Goal: Transaction & Acquisition: Purchase product/service

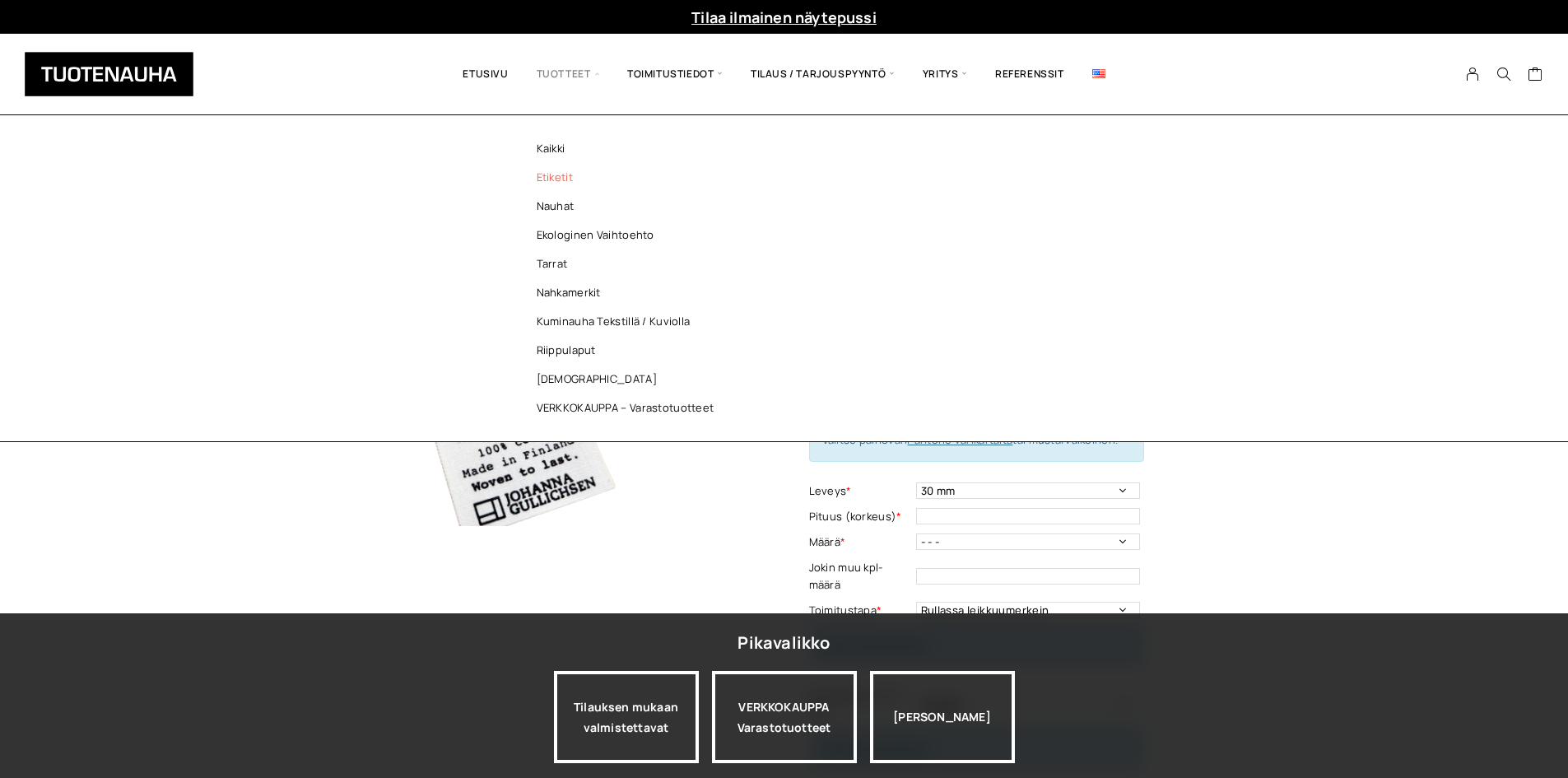
click at [557, 168] on link "Etiketit" at bounding box center [630, 177] width 239 height 29
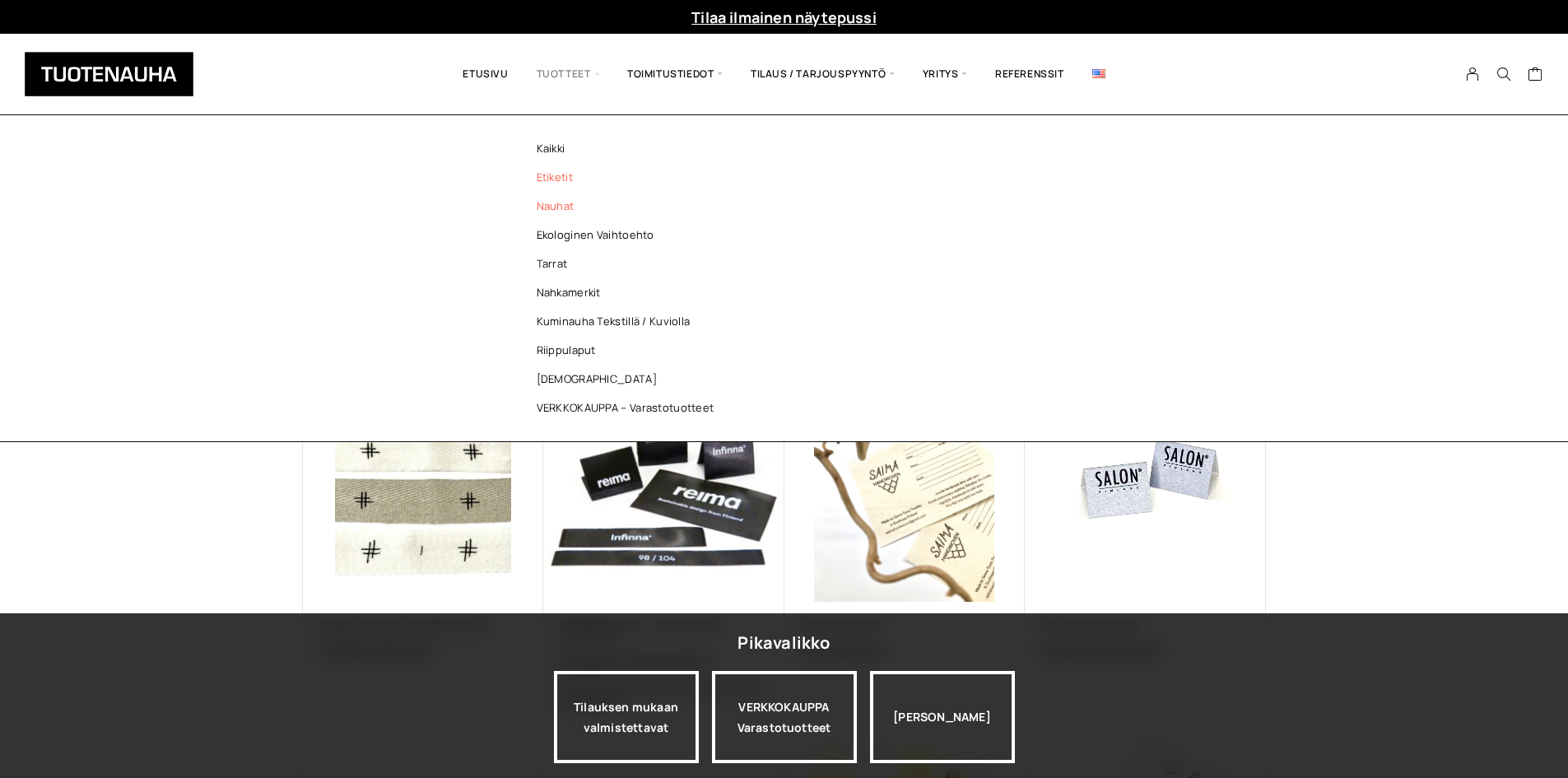
click at [573, 204] on link "Nauhat" at bounding box center [630, 206] width 239 height 29
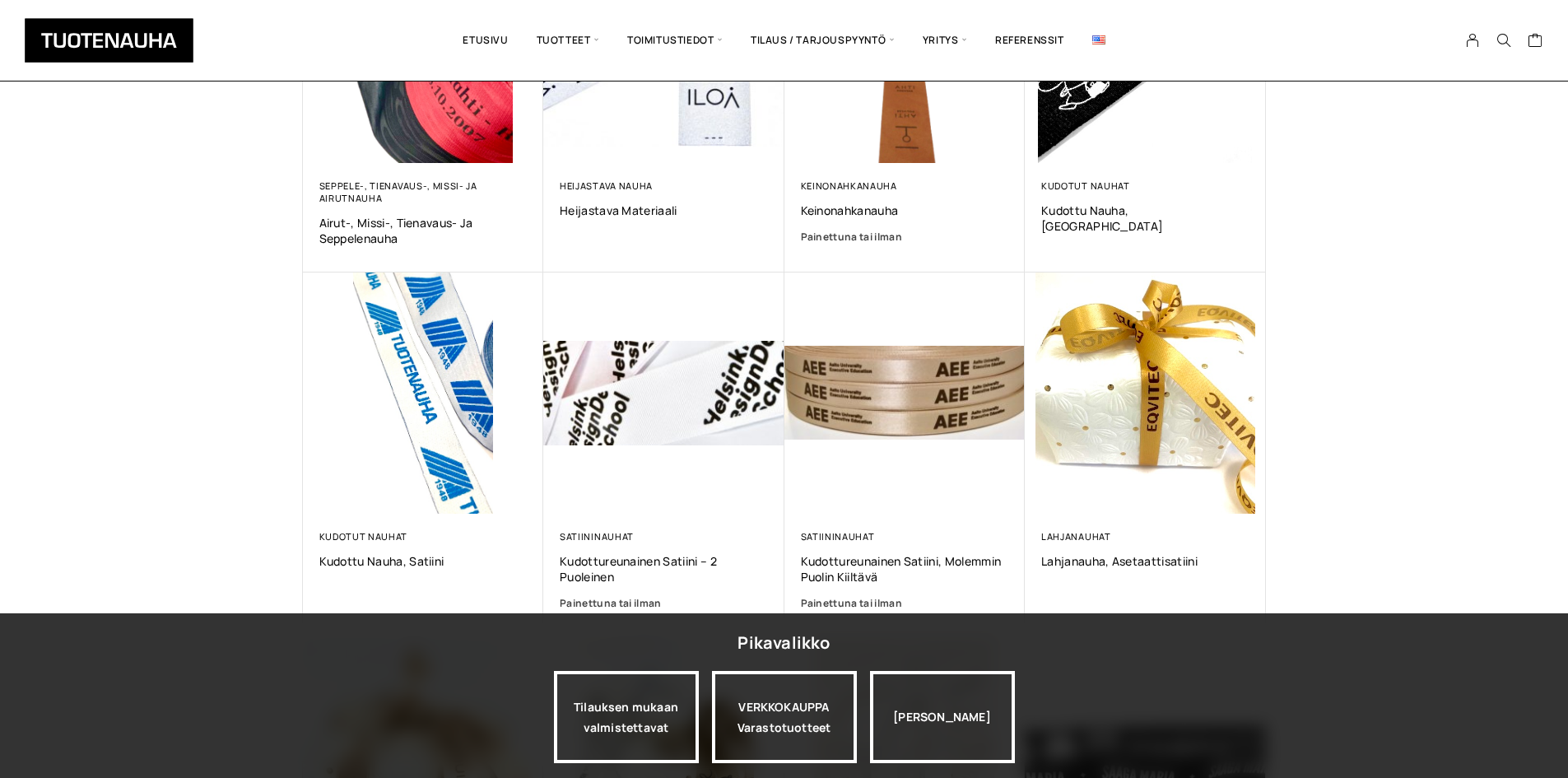
scroll to position [576, 0]
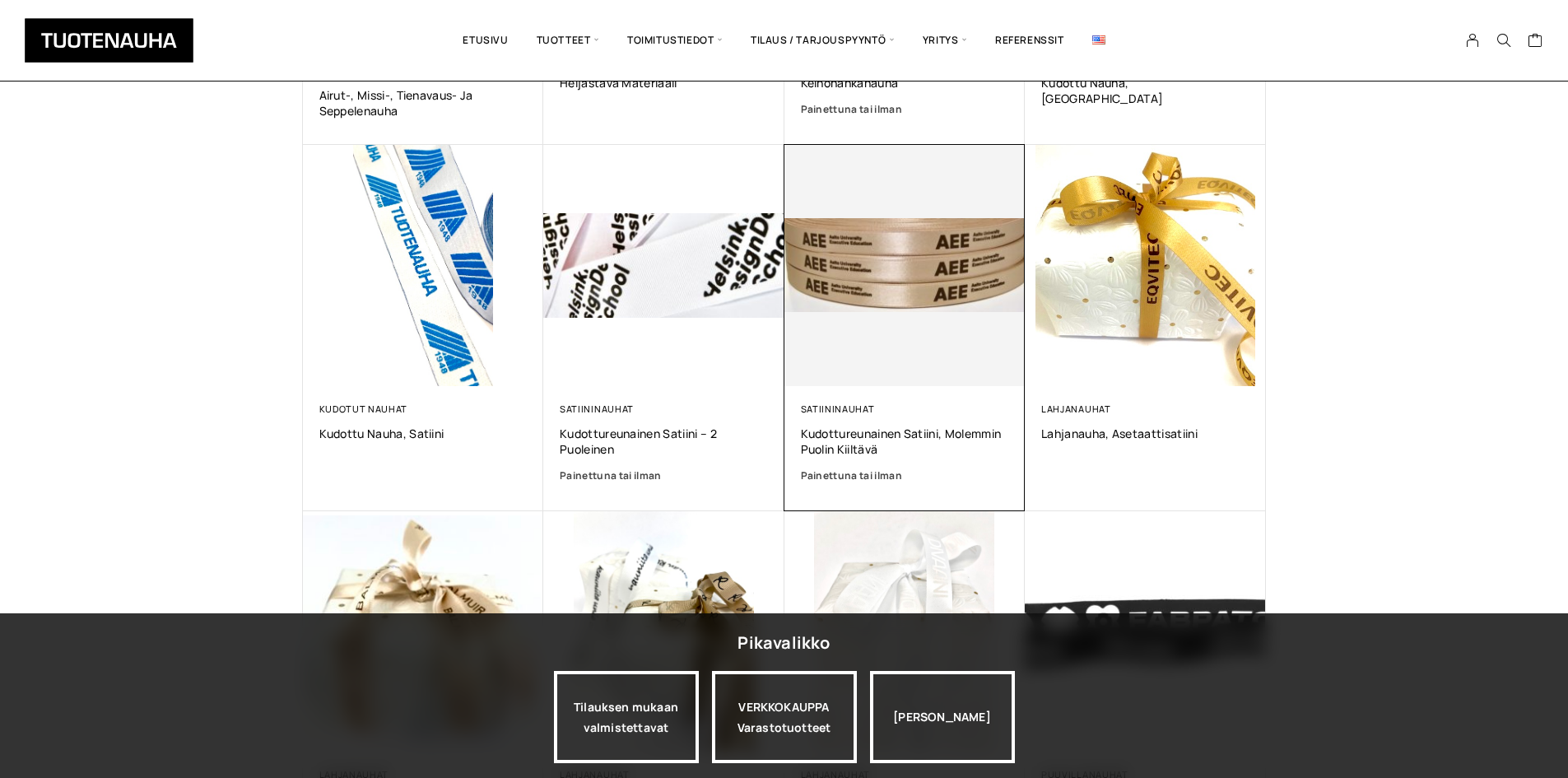
click at [954, 333] on img at bounding box center [905, 265] width 241 height 241
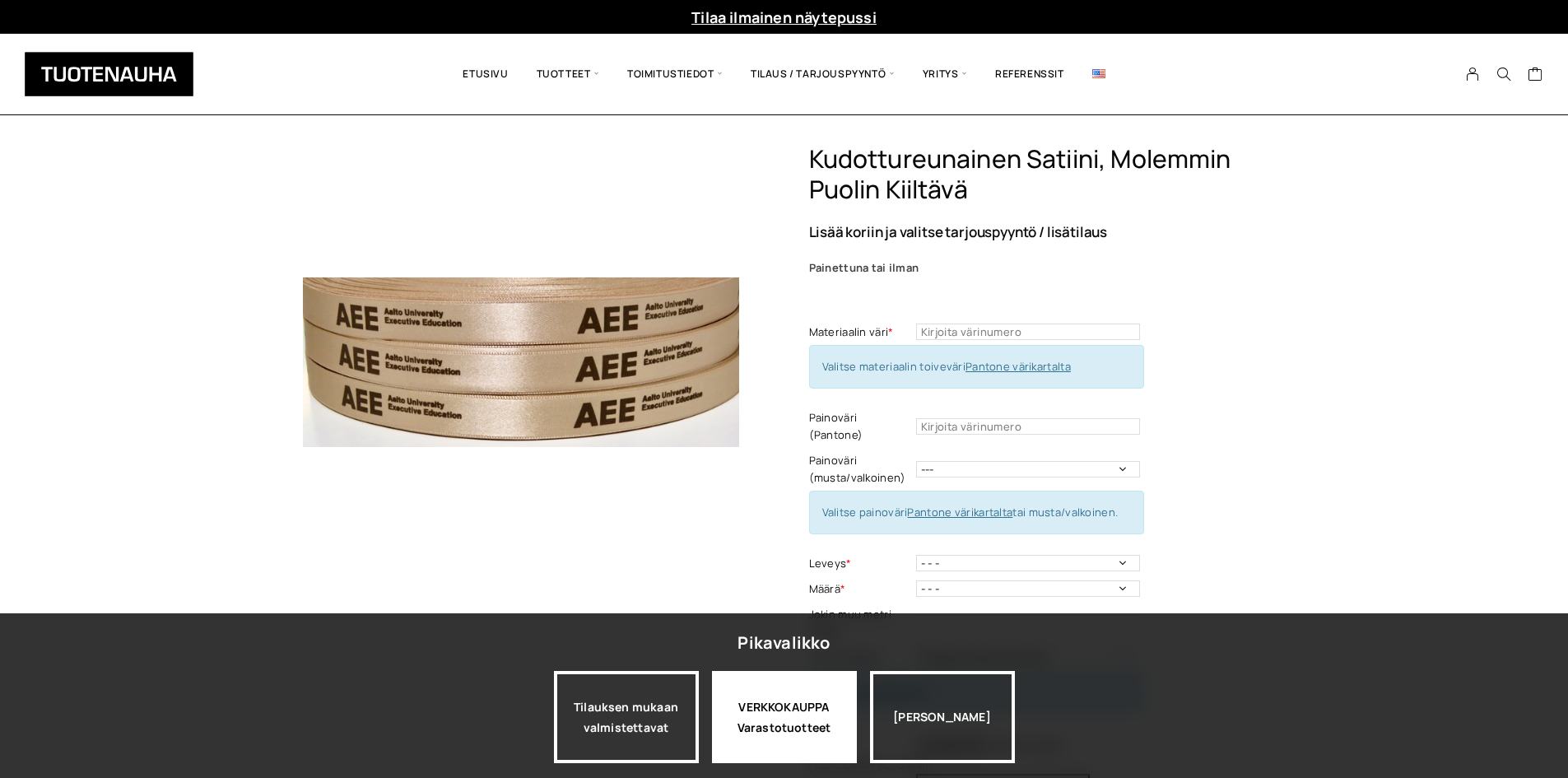
click at [804, 759] on div "VERKKOKAUPPA Varastotuotteet" at bounding box center [784, 717] width 145 height 92
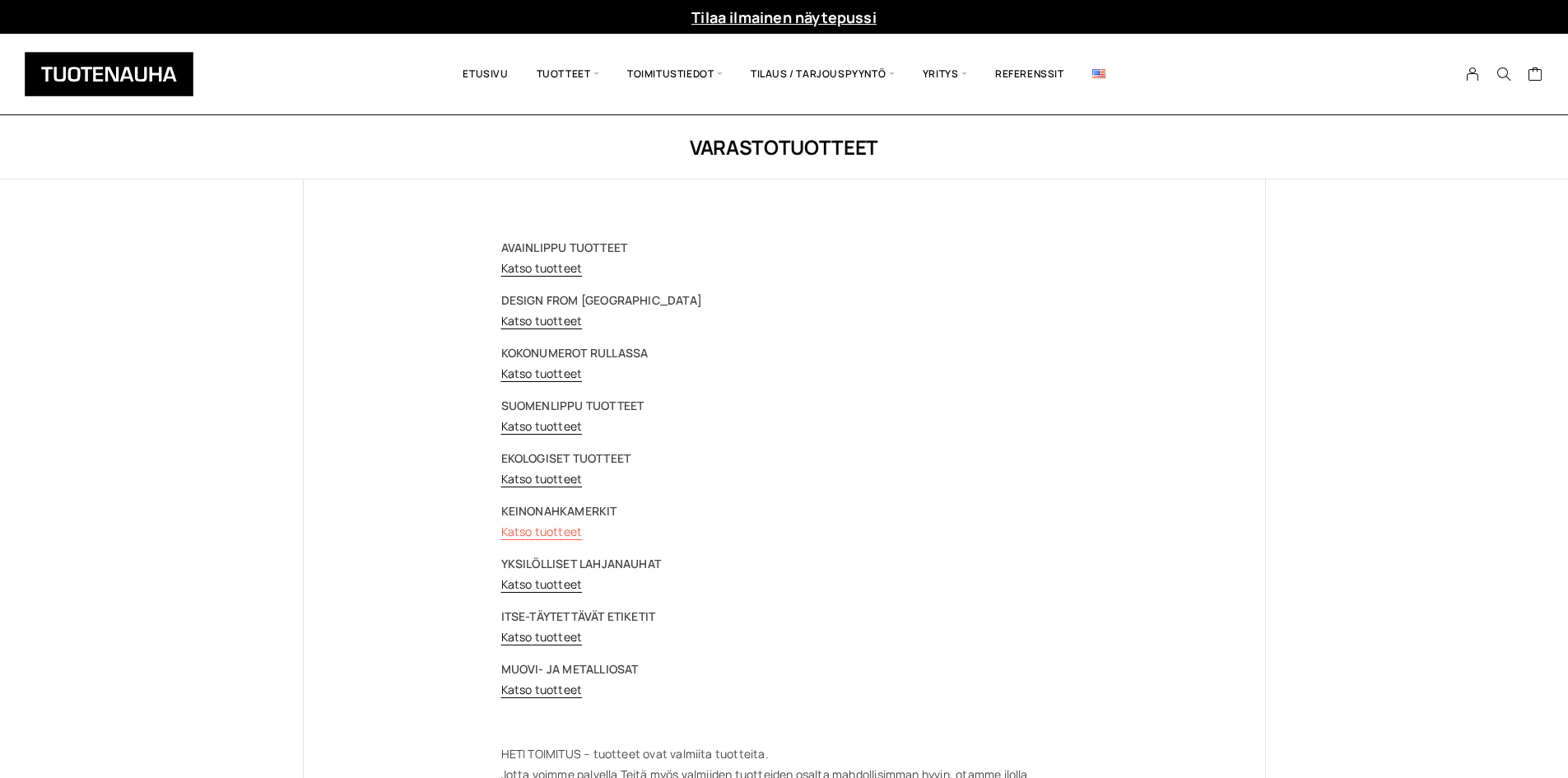
click at [529, 531] on link "Katso tuotteet" at bounding box center [542, 532] width 82 height 16
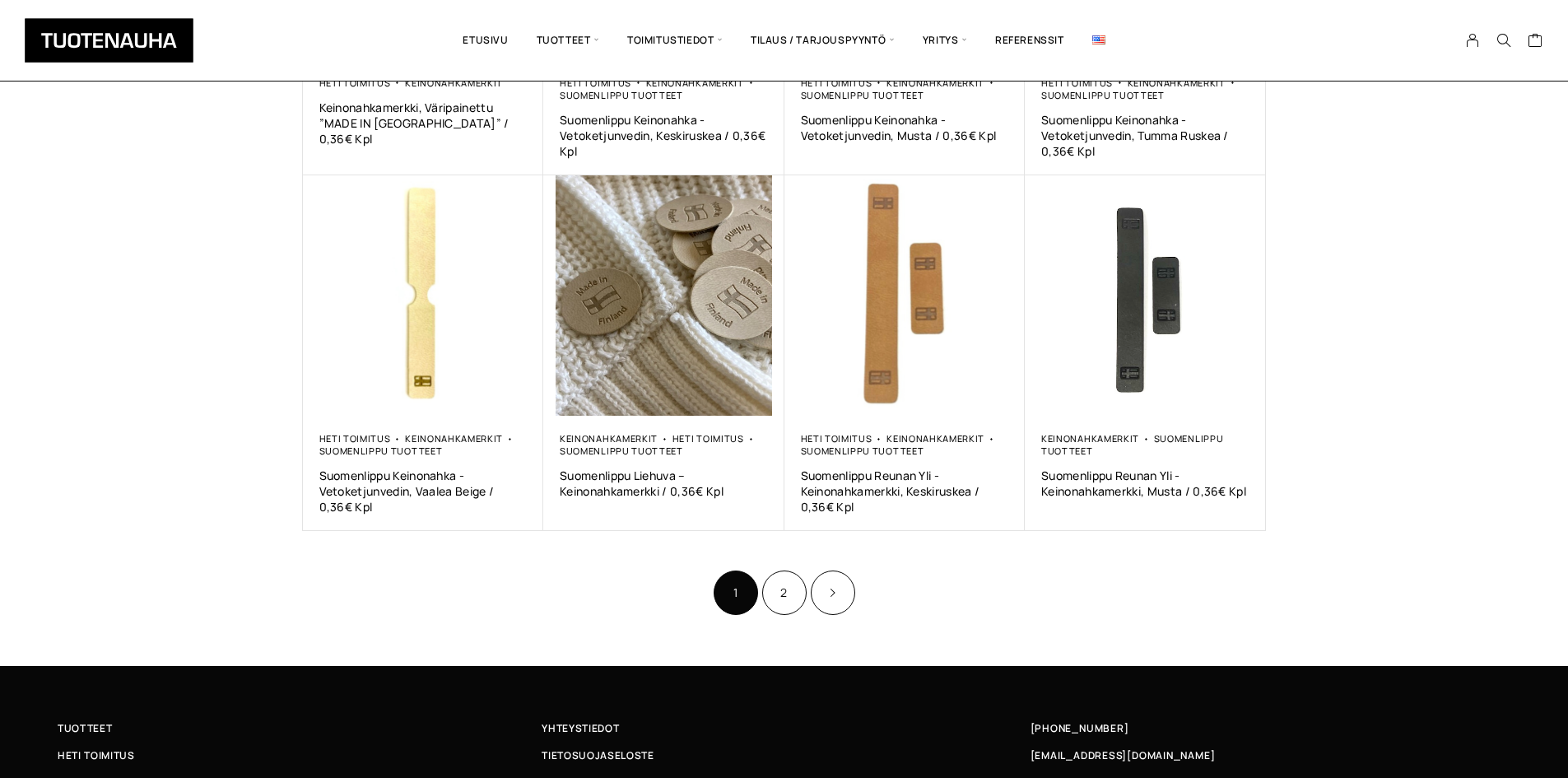
scroll to position [906, 0]
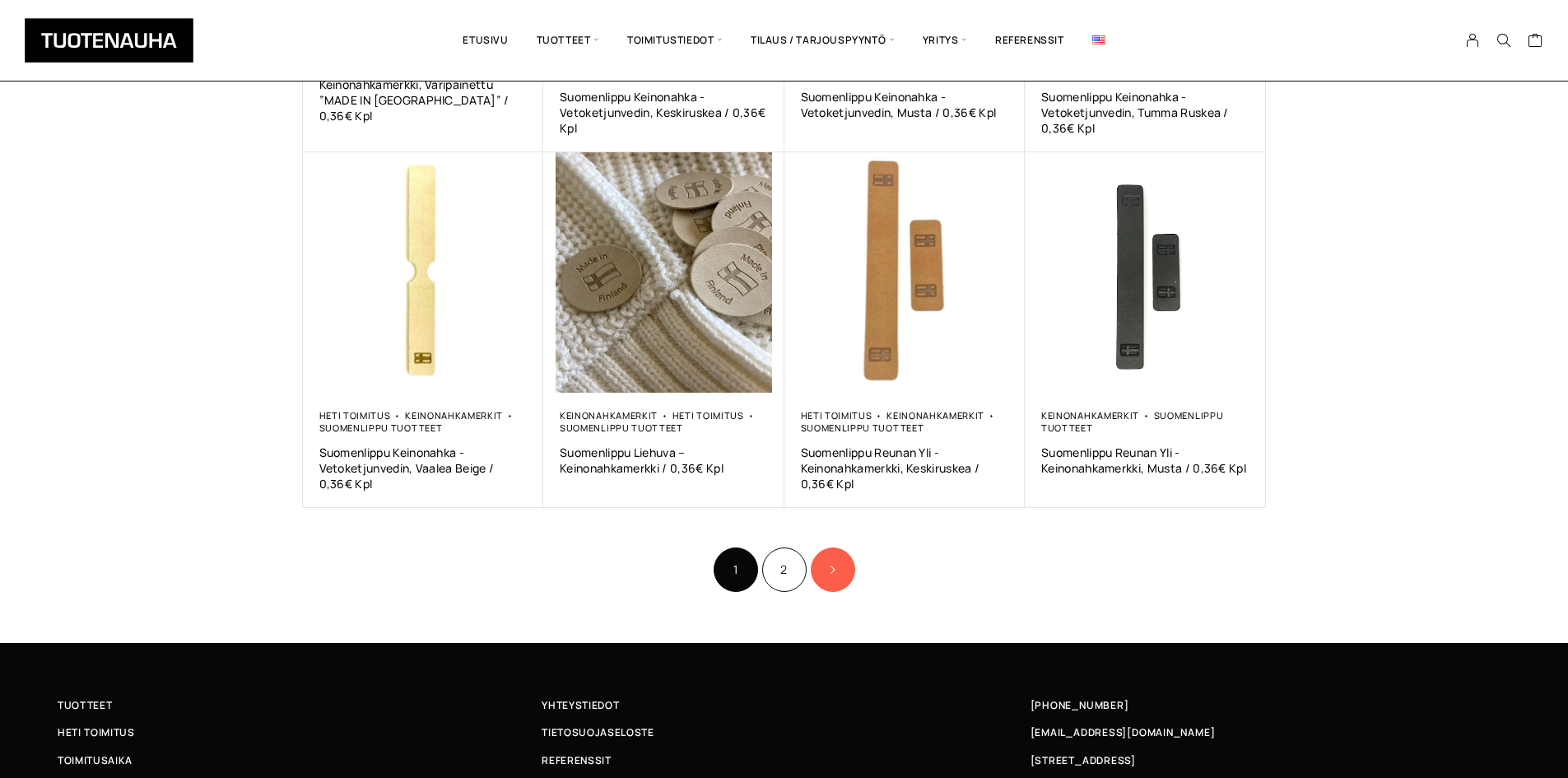
click at [811, 567] on link "Product Pagination" at bounding box center [833, 569] width 45 height 45
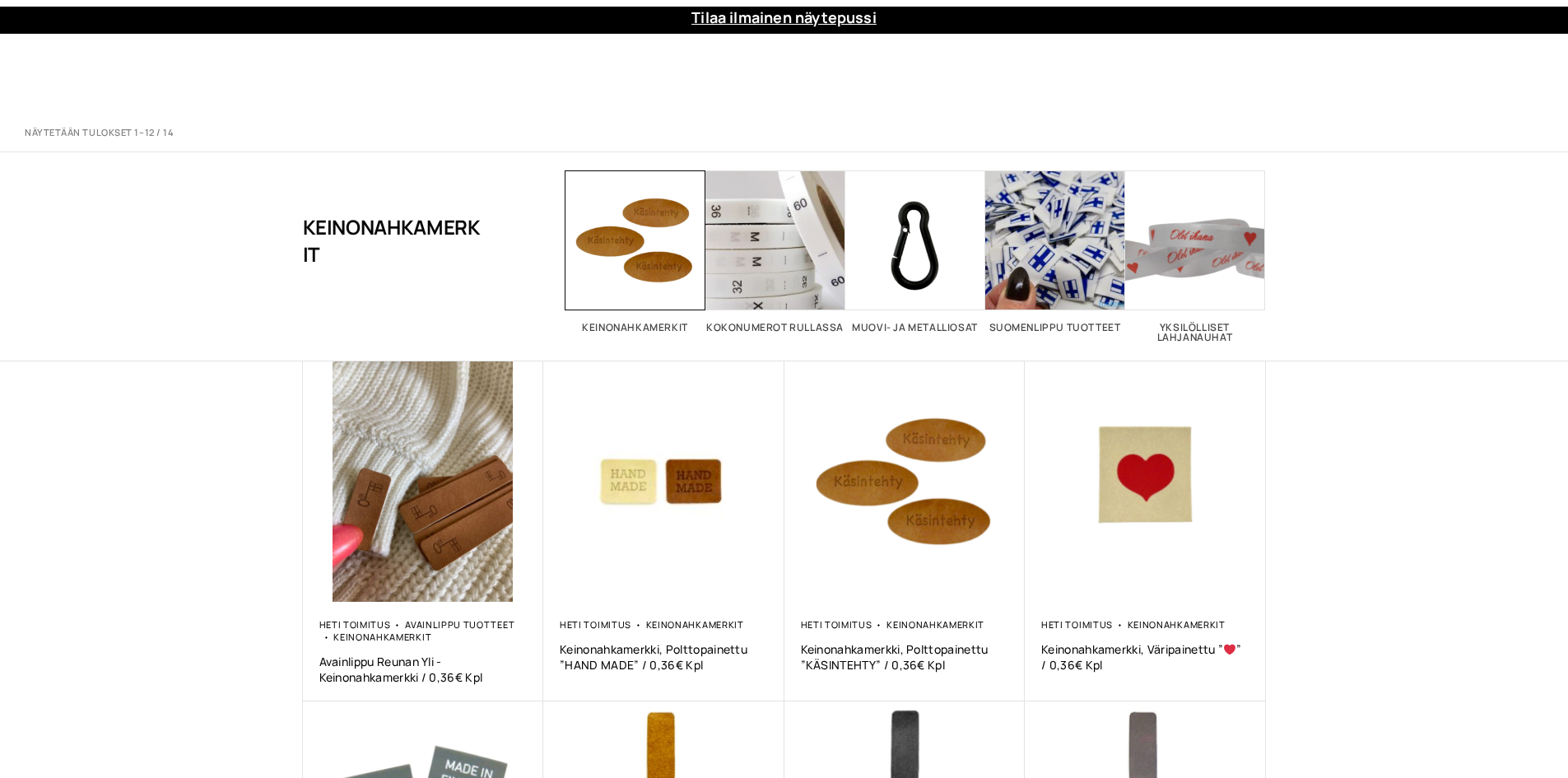
scroll to position [906, 0]
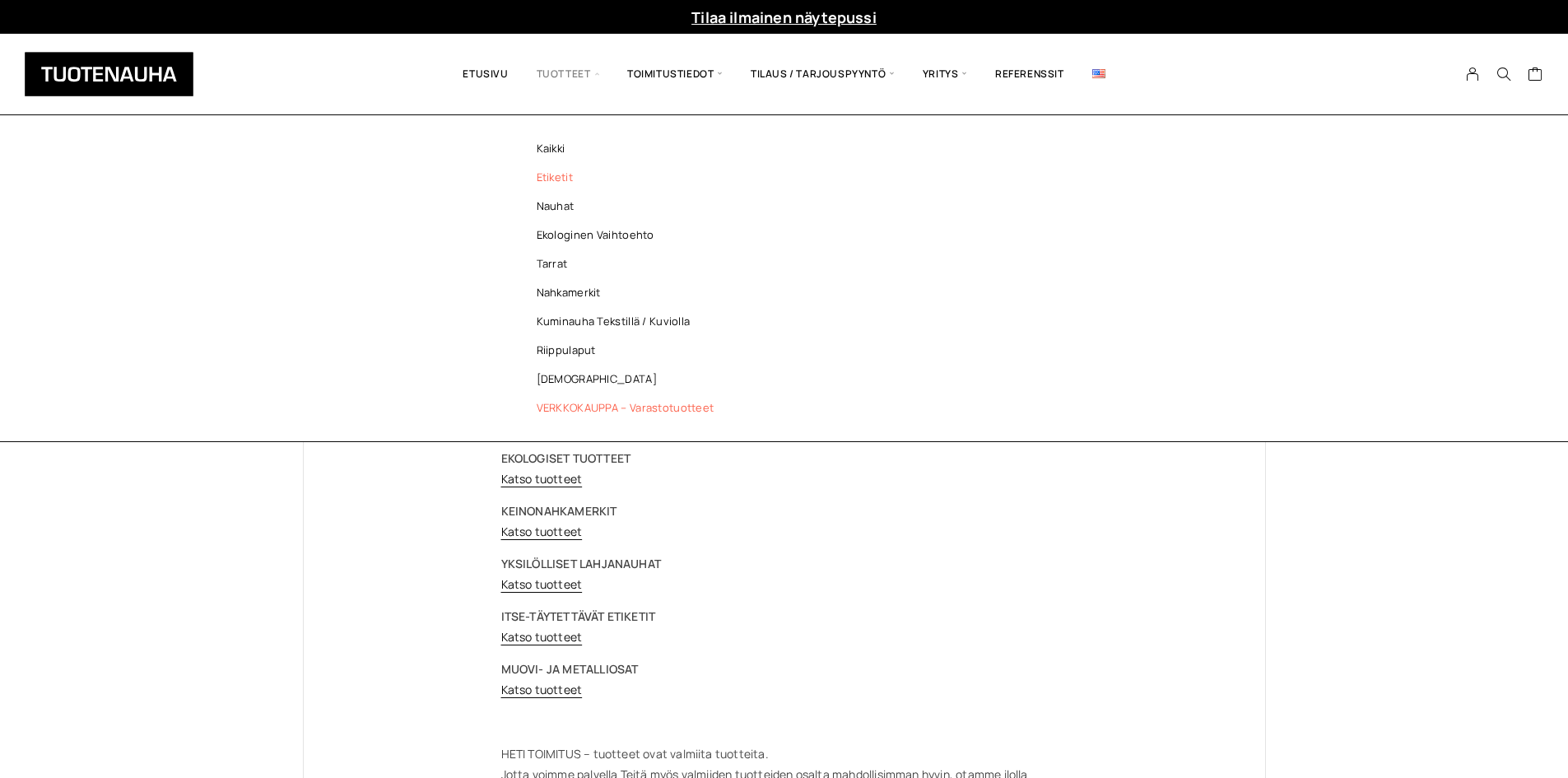
click at [565, 175] on link "Etiketit" at bounding box center [630, 177] width 239 height 29
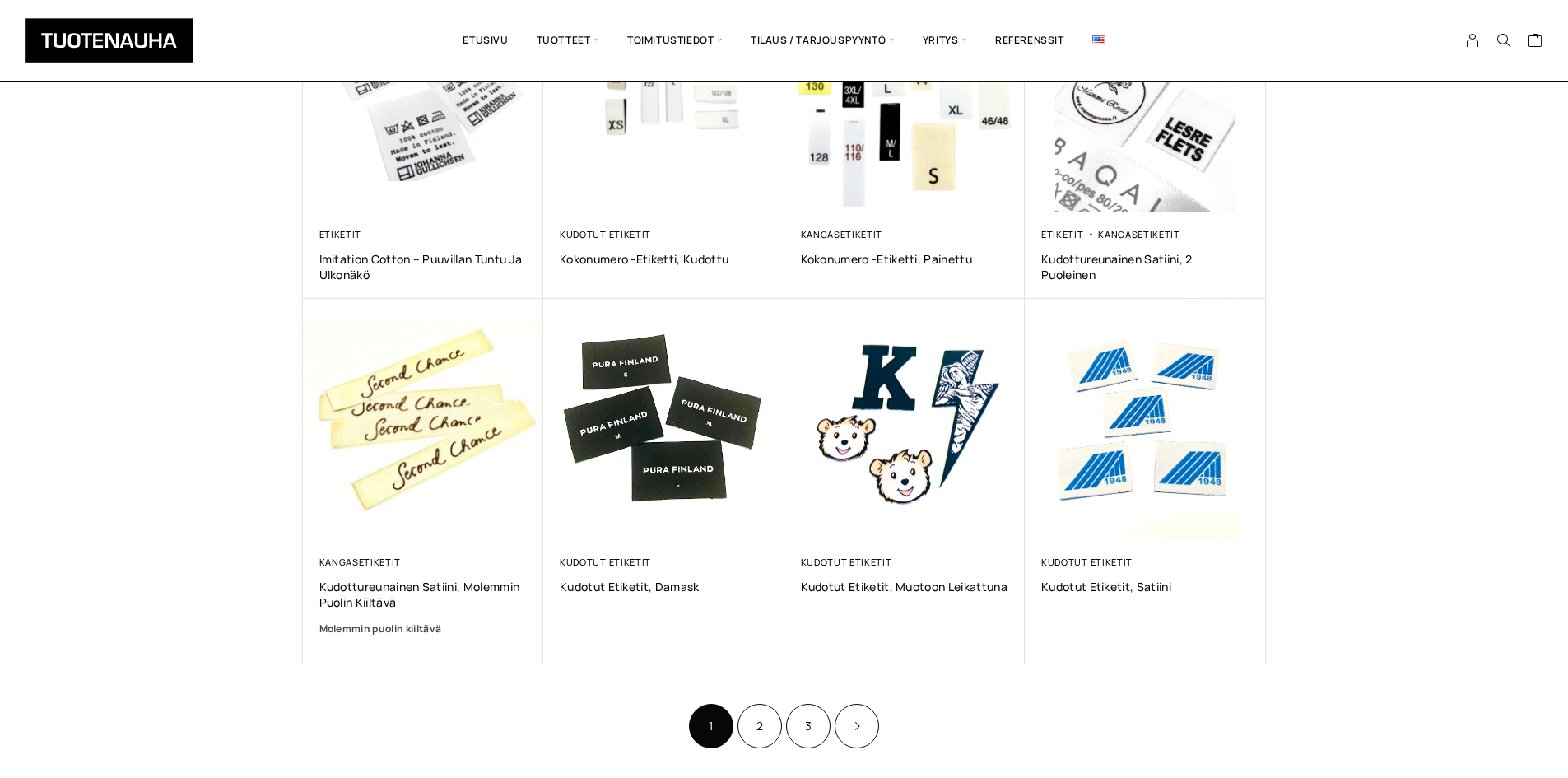
scroll to position [988, 0]
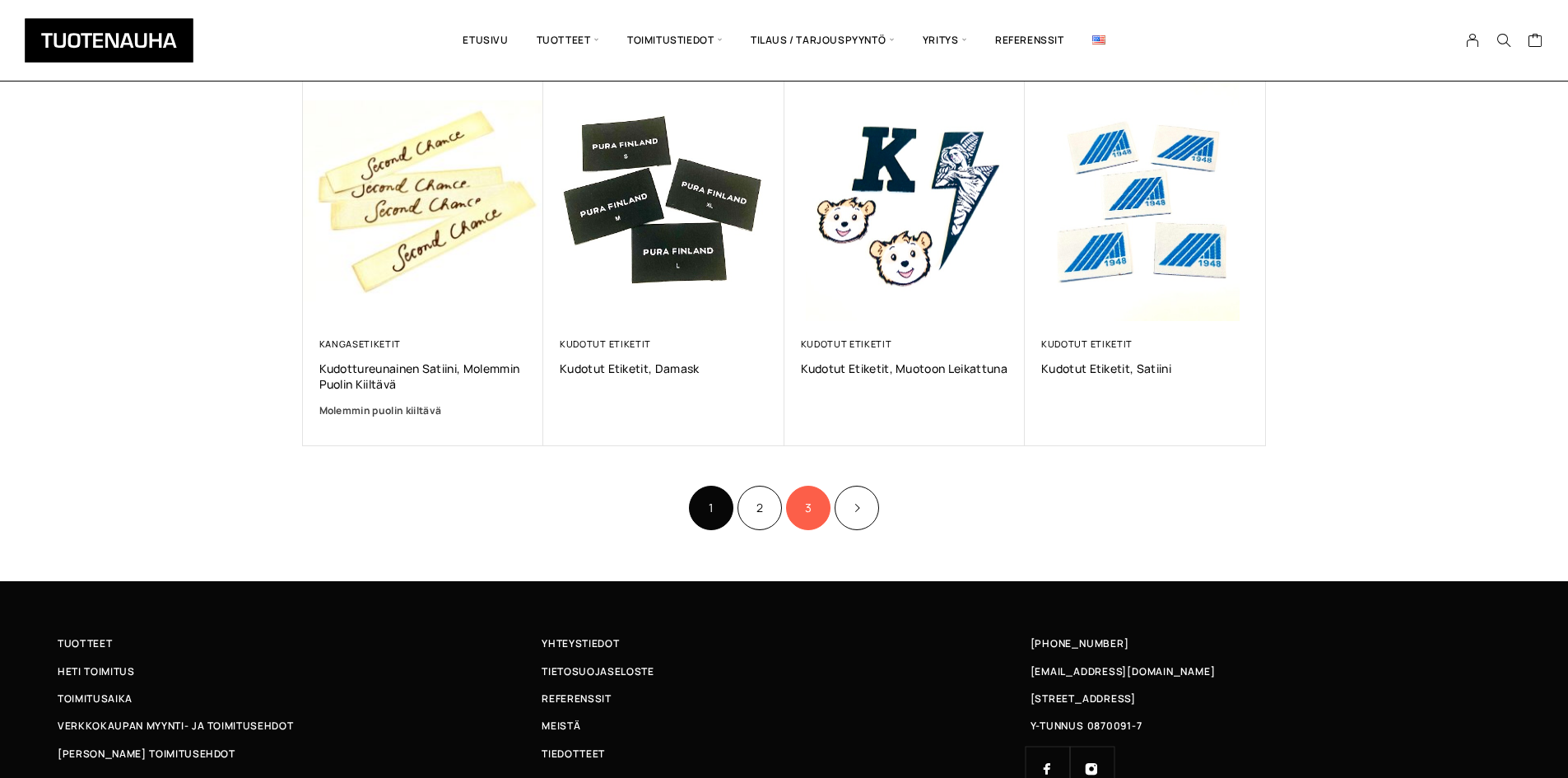
click at [791, 504] on link "3" at bounding box center [808, 508] width 45 height 45
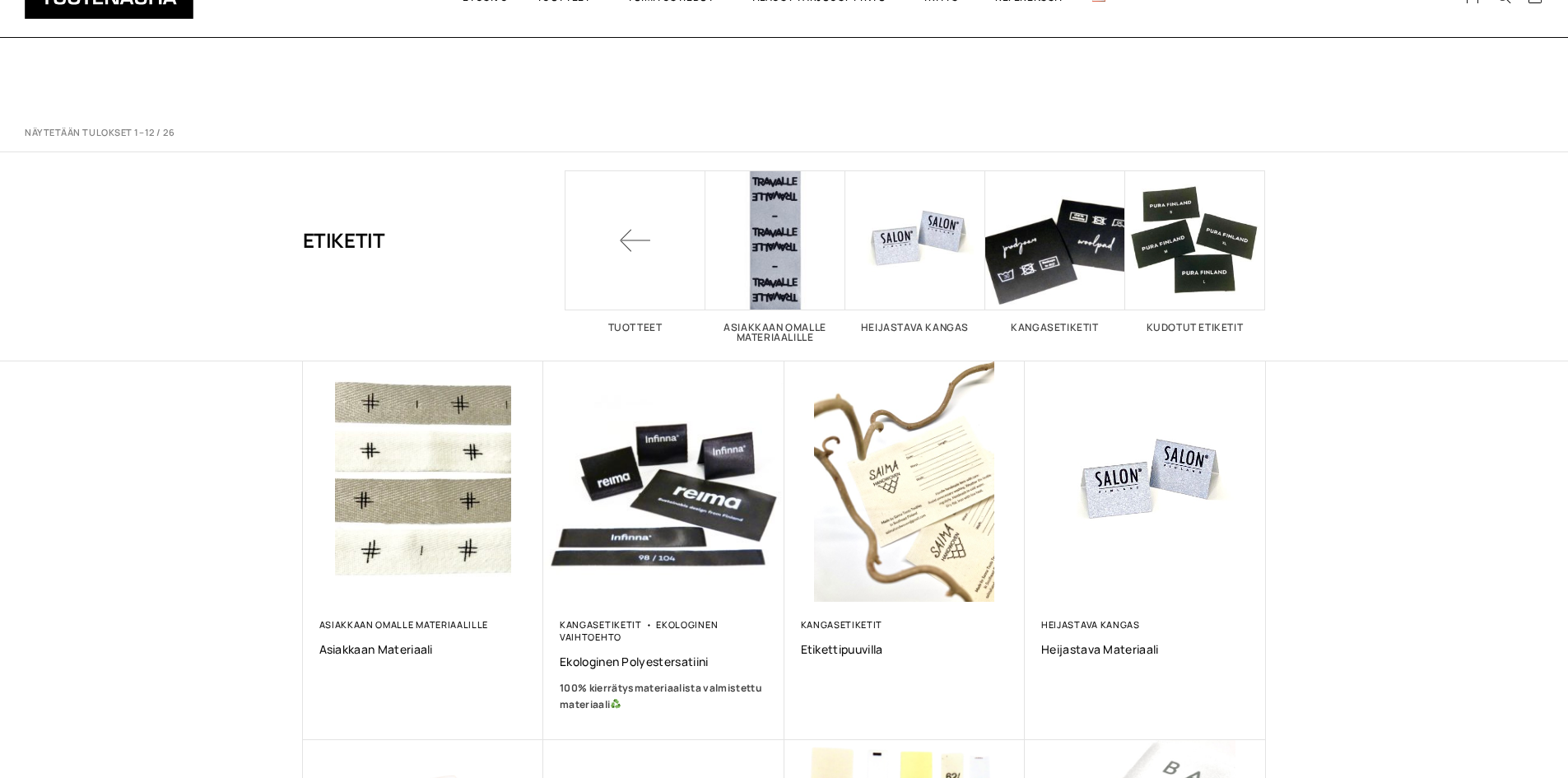
scroll to position [988, 0]
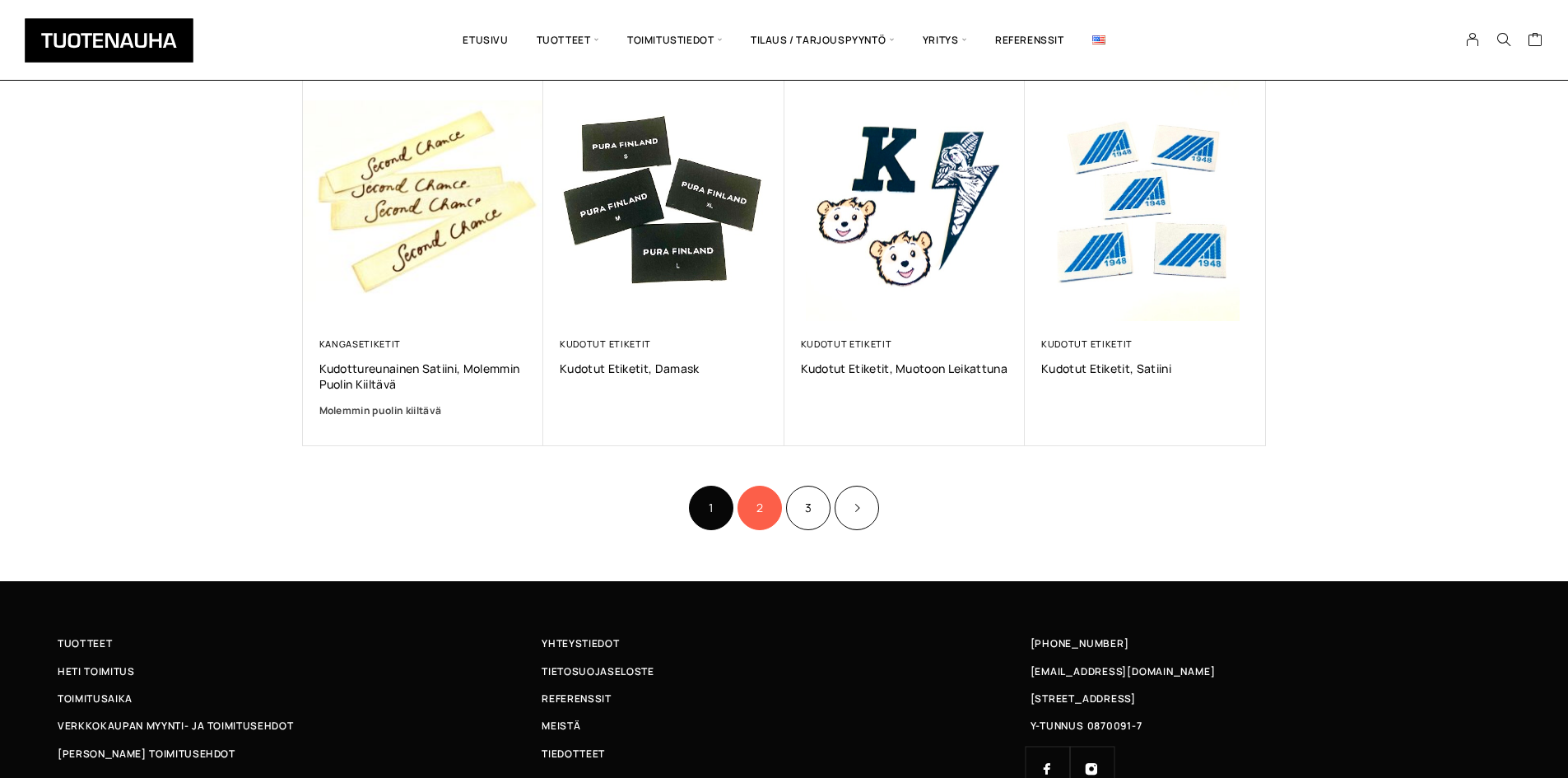
click at [759, 510] on link "2" at bounding box center [759, 508] width 45 height 45
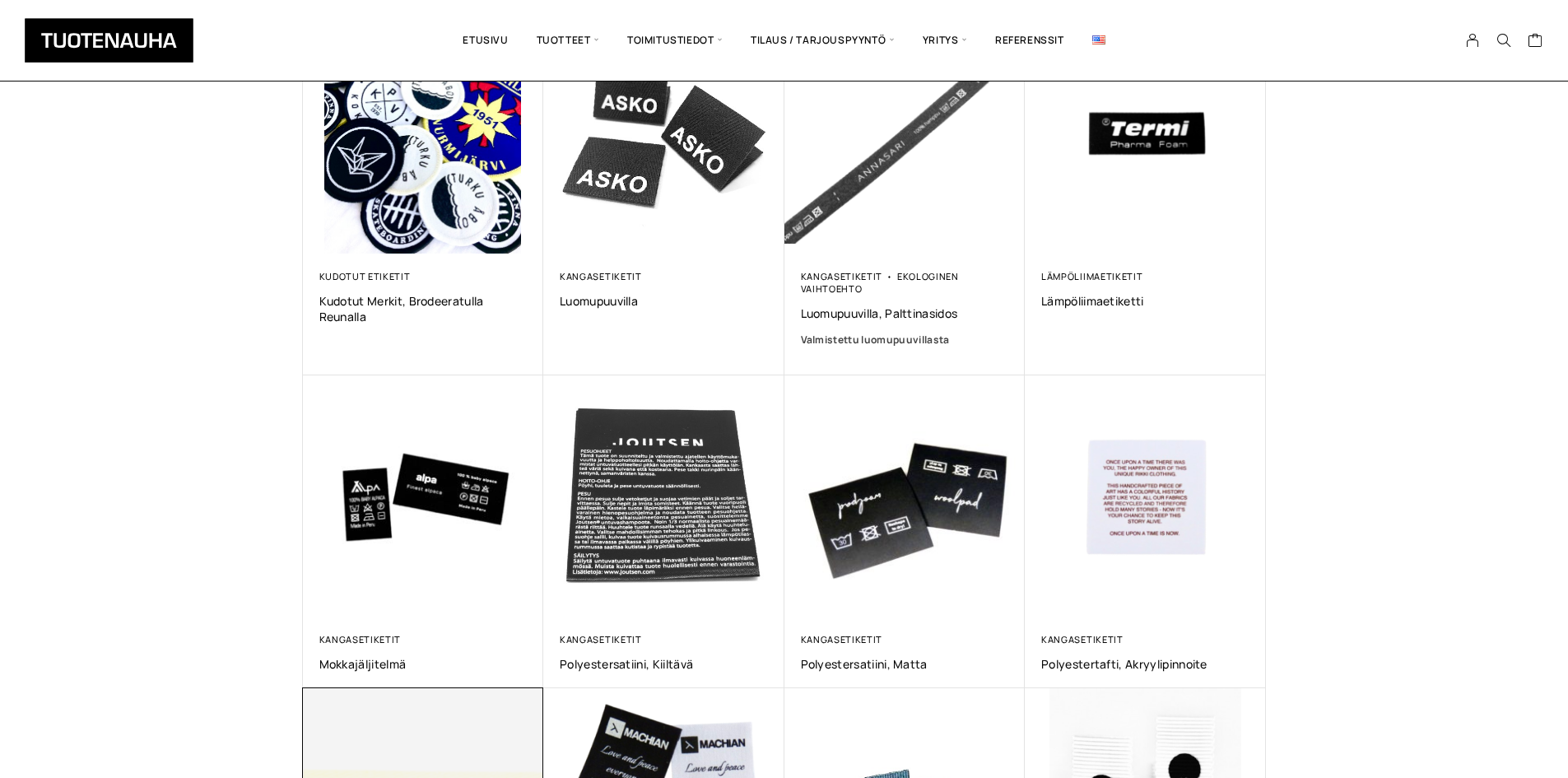
scroll to position [659, 0]
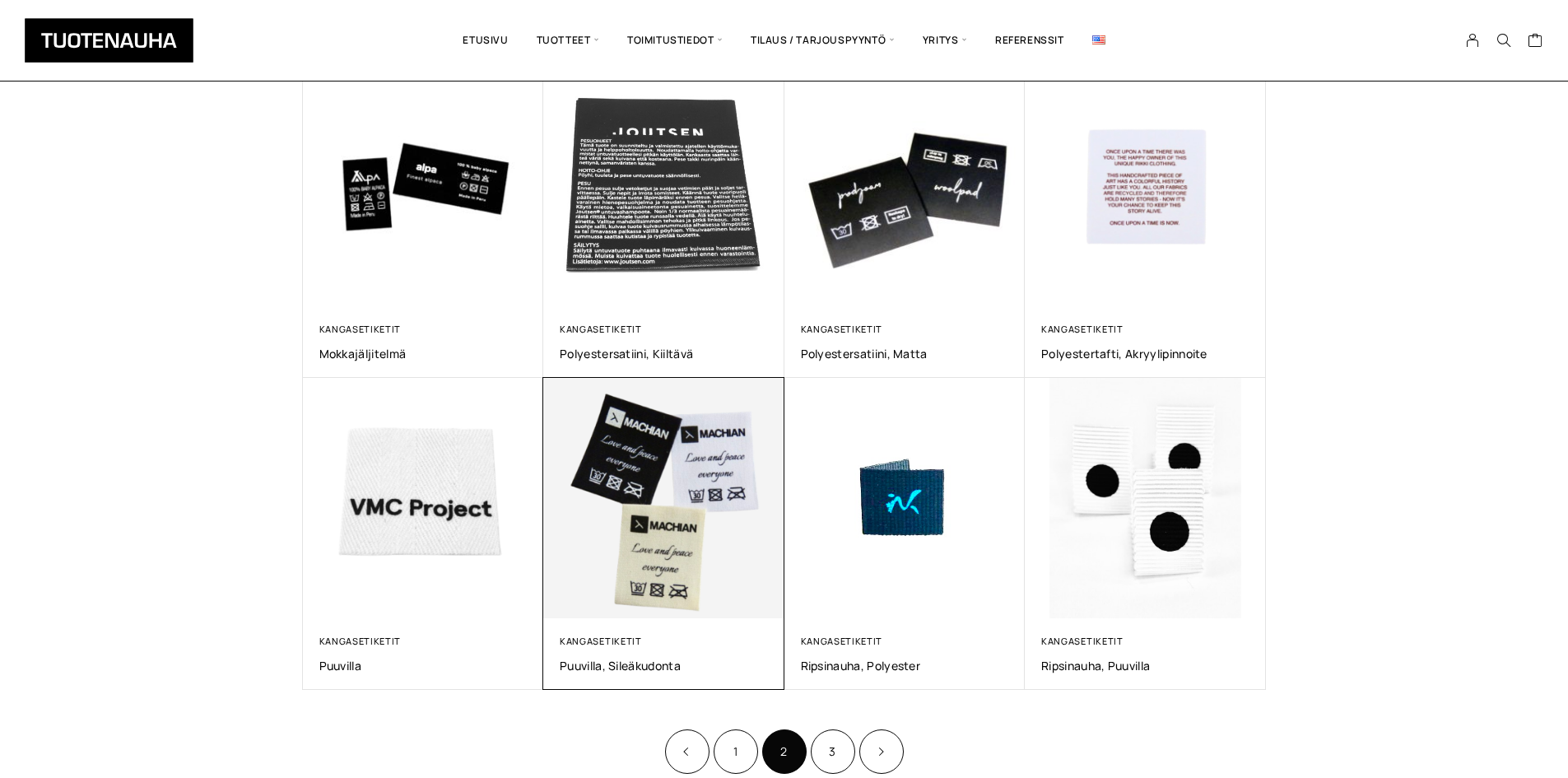
click at [606, 472] on img at bounding box center [664, 498] width 241 height 241
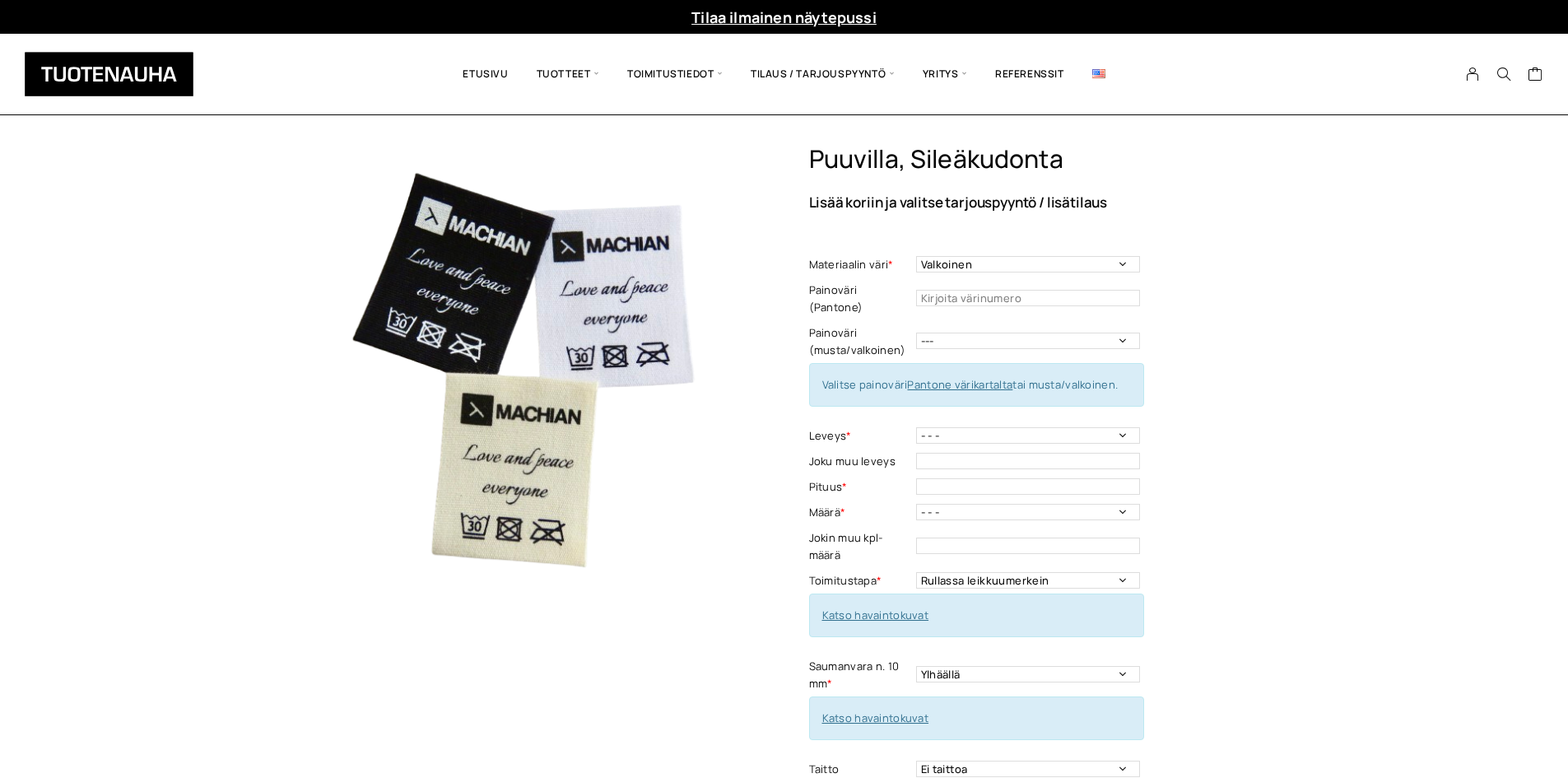
click at [643, 303] on img at bounding box center [520, 361] width 436 height 436
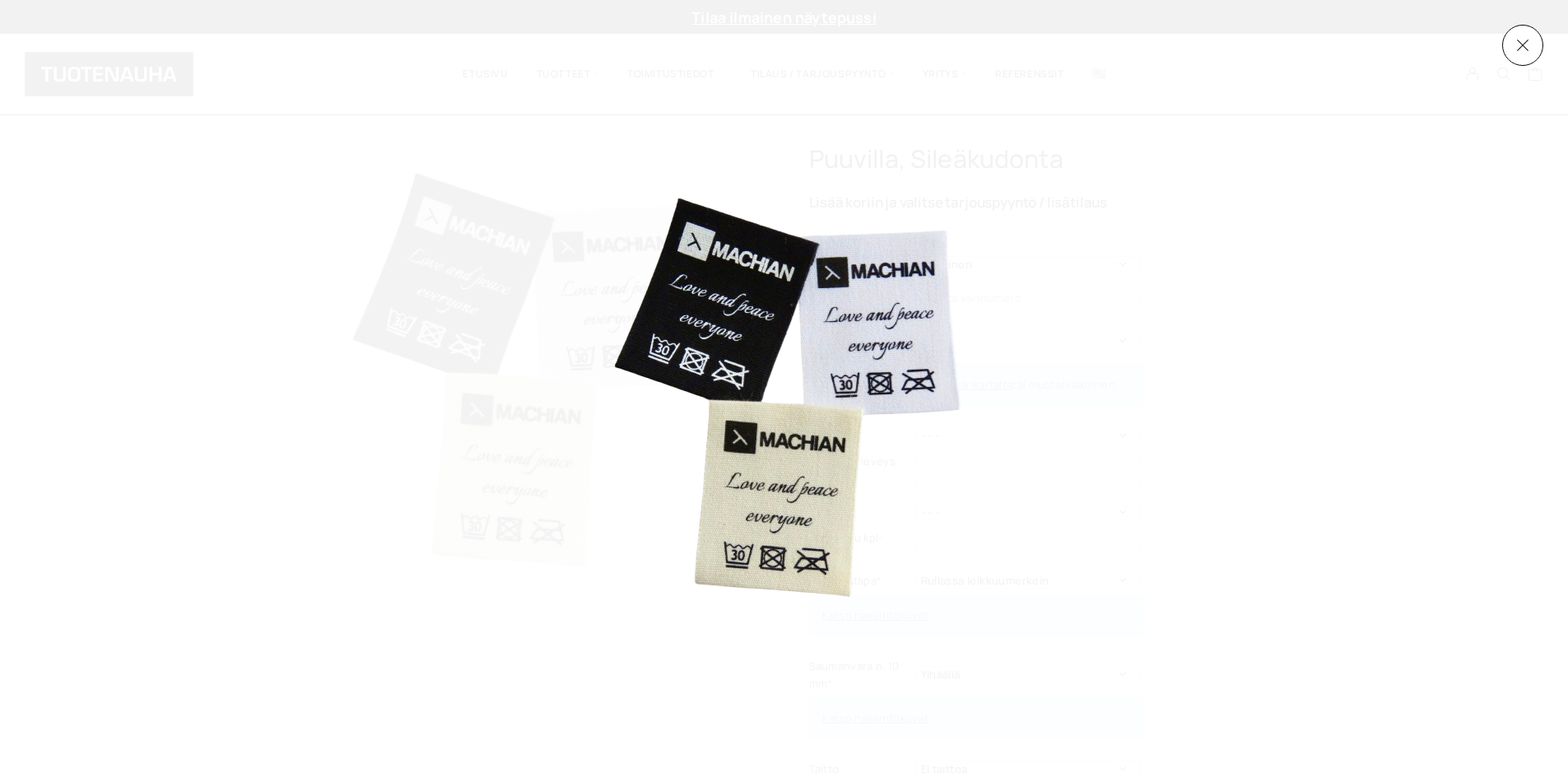
click at [811, 349] on img at bounding box center [784, 389] width 383 height 441
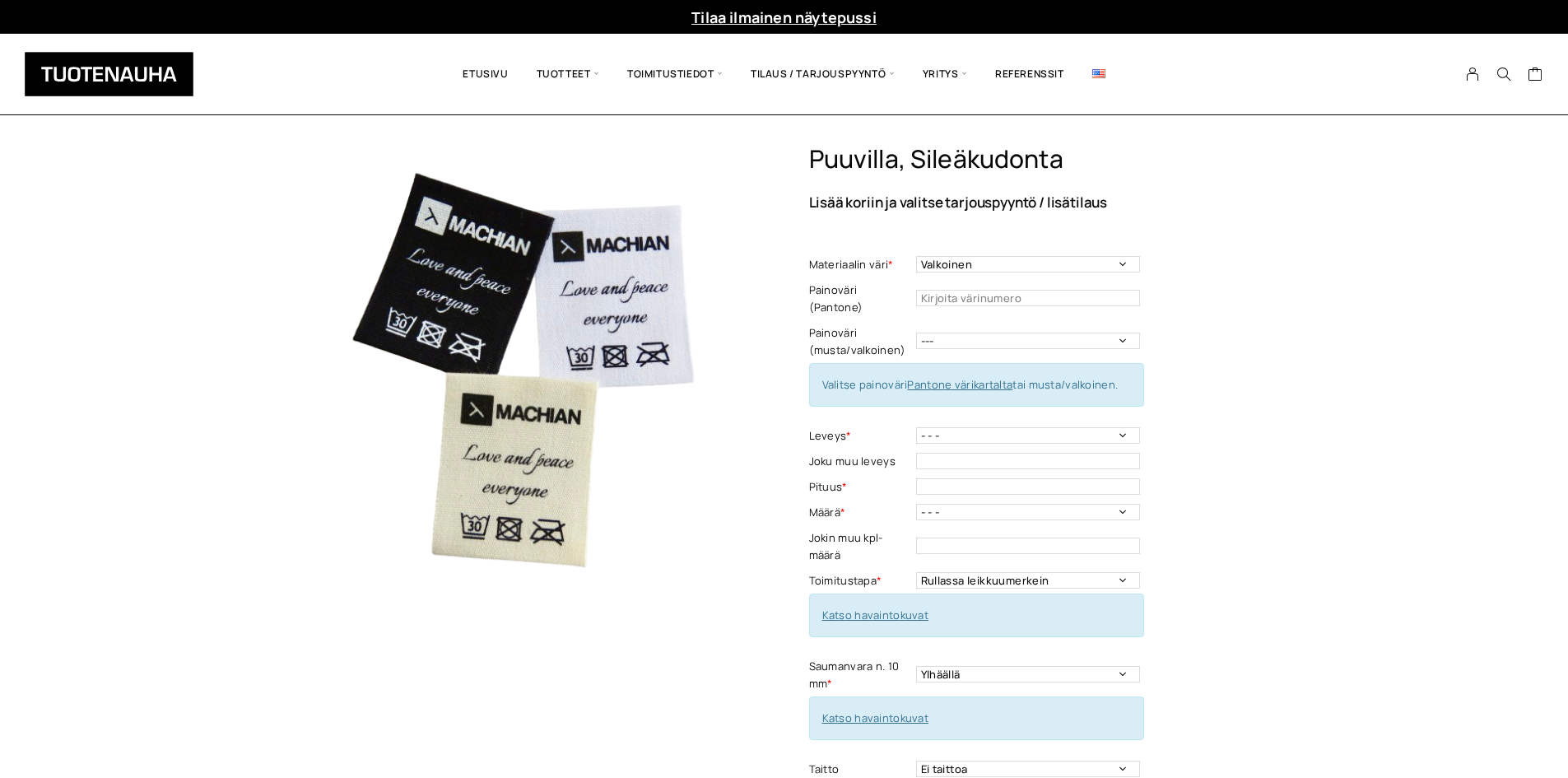
click at [1439, 476] on div "Puuvilla, sileäkudonta Lisää koriin ja valitse tarjouspyyntö / lisätilaus Mater…" at bounding box center [784, 738] width 1568 height 1188
click at [1301, 299] on div "Puuvilla, sileäkudonta Lisää koriin ja valitse tarjouspyyntö / lisätilaus Mater…" at bounding box center [784, 738] width 1568 height 1188
